Goal: Information Seeking & Learning: Learn about a topic

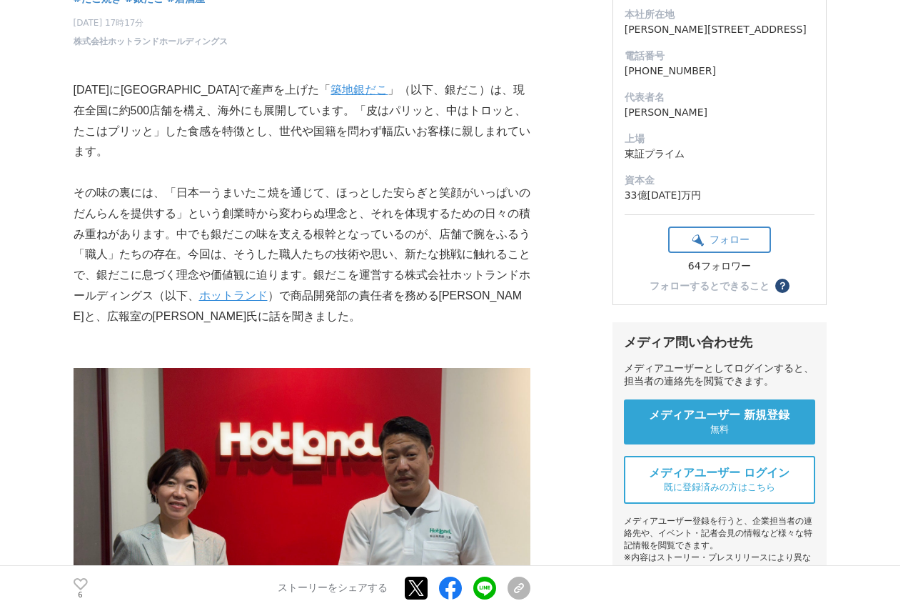
scroll to position [214, 0]
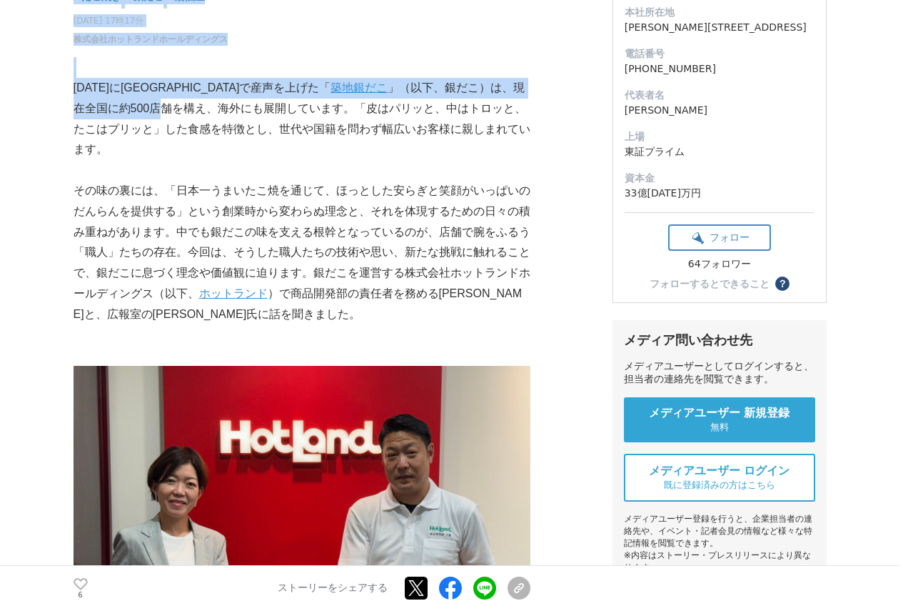
drag, startPoint x: 61, startPoint y: 84, endPoint x: 76, endPoint y: 109, distance: 29.5
click at [76, 109] on p "[DATE]に[GEOGRAPHIC_DATA]で産声を上げた「 築地銀だこ 」（以下、銀だこ）は、現在全国に約500店舗を構え、海外にも展開しています。「皮…" at bounding box center [302, 119] width 457 height 82
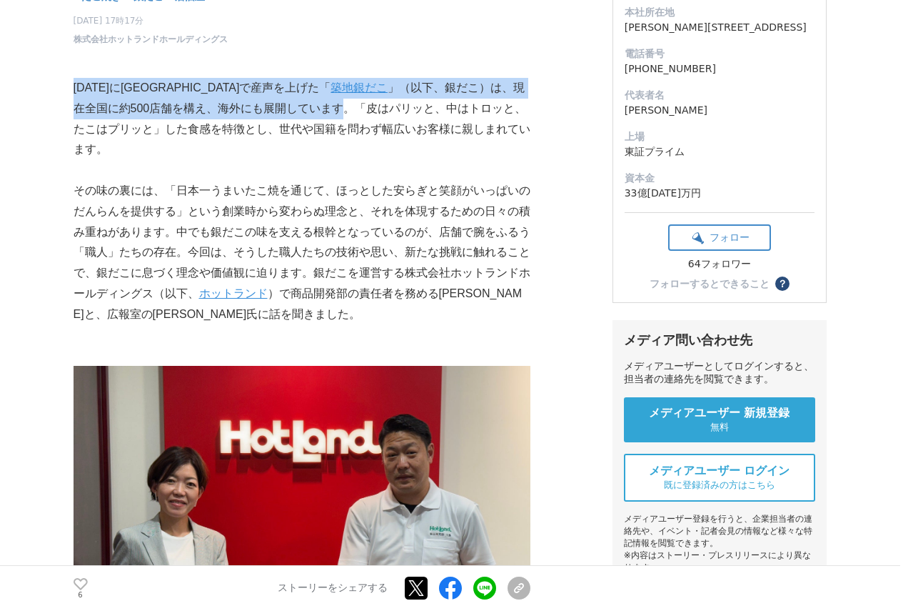
drag, startPoint x: 76, startPoint y: 89, endPoint x: 251, endPoint y: 113, distance: 176.6
click at [251, 113] on p "[DATE]に[GEOGRAPHIC_DATA]で産声を上げた「 築地銀だこ 」（以下、銀だこ）は、現在全国に約500店舗を構え、海外にも展開しています。「皮…" at bounding box center [302, 119] width 457 height 82
copy p "[DATE]に[GEOGRAPHIC_DATA]で産声を上げた「 築地銀だこ 」（以下、銀だこ）は、現在全国に約500店舗を構え、海外にも展開しています"
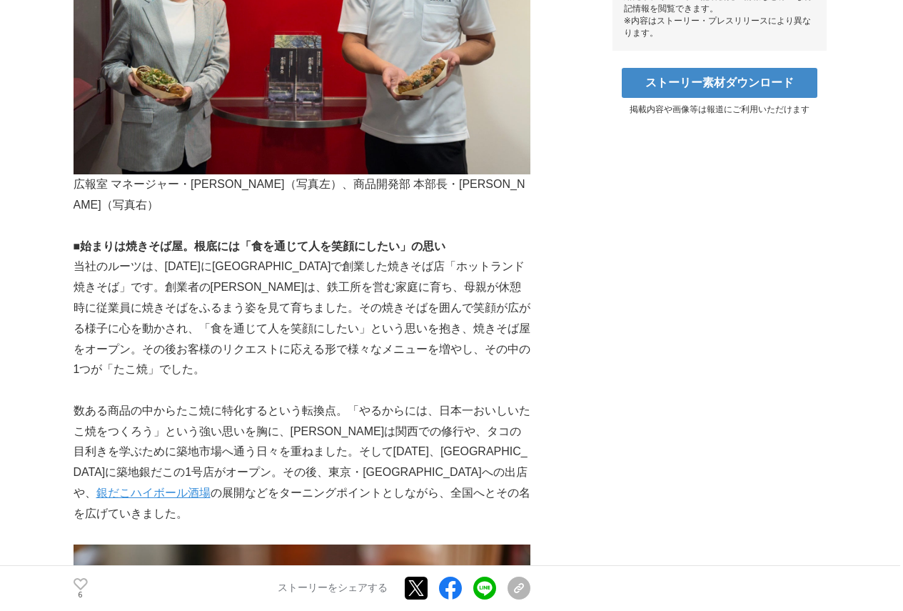
scroll to position [786, 0]
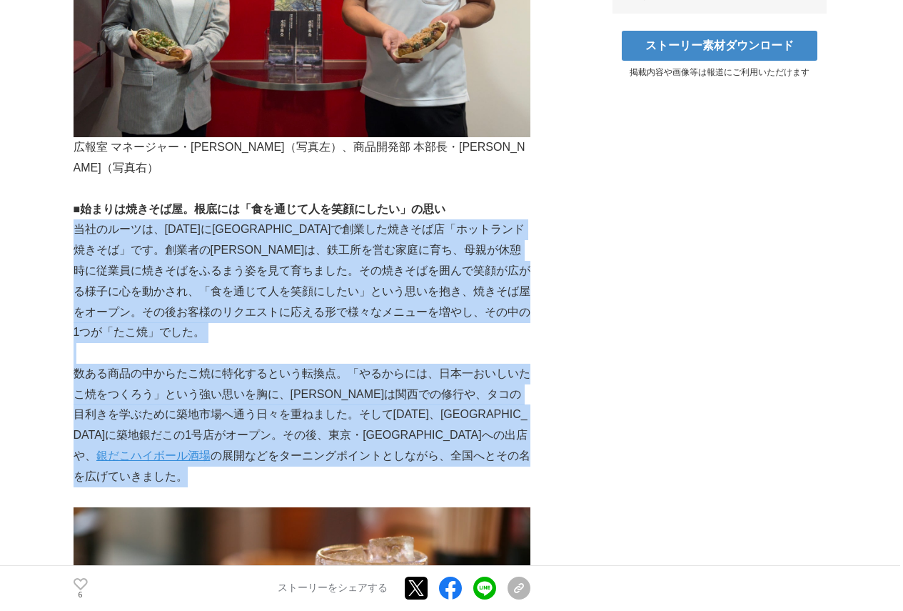
drag, startPoint x: 73, startPoint y: 185, endPoint x: 406, endPoint y: 412, distance: 402.9
copy div "loremip、7042dolorsitametcon「adipiscing」el。seddoeius、temporincid、utlaboreetdolor…"
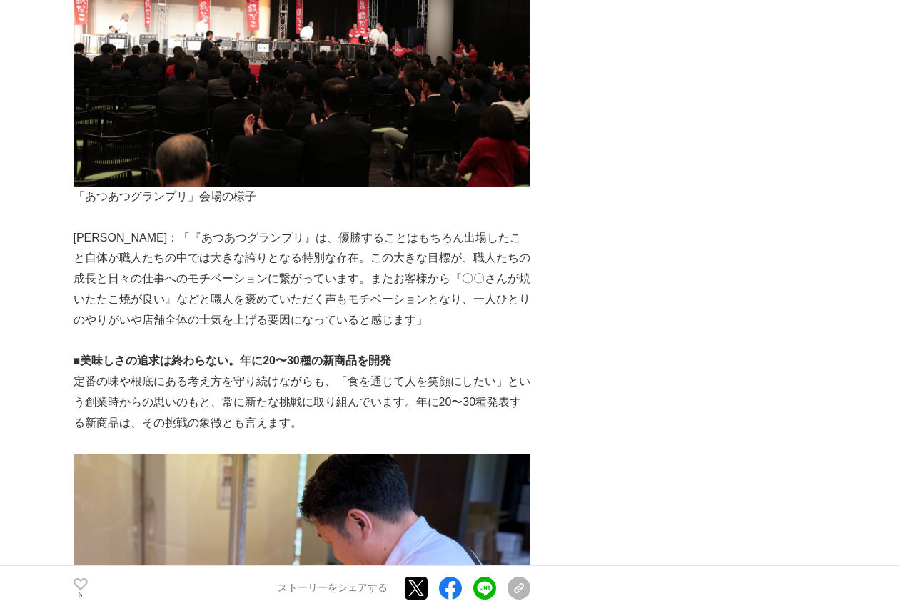
scroll to position [3857, 0]
